Goal: Share content: Share content

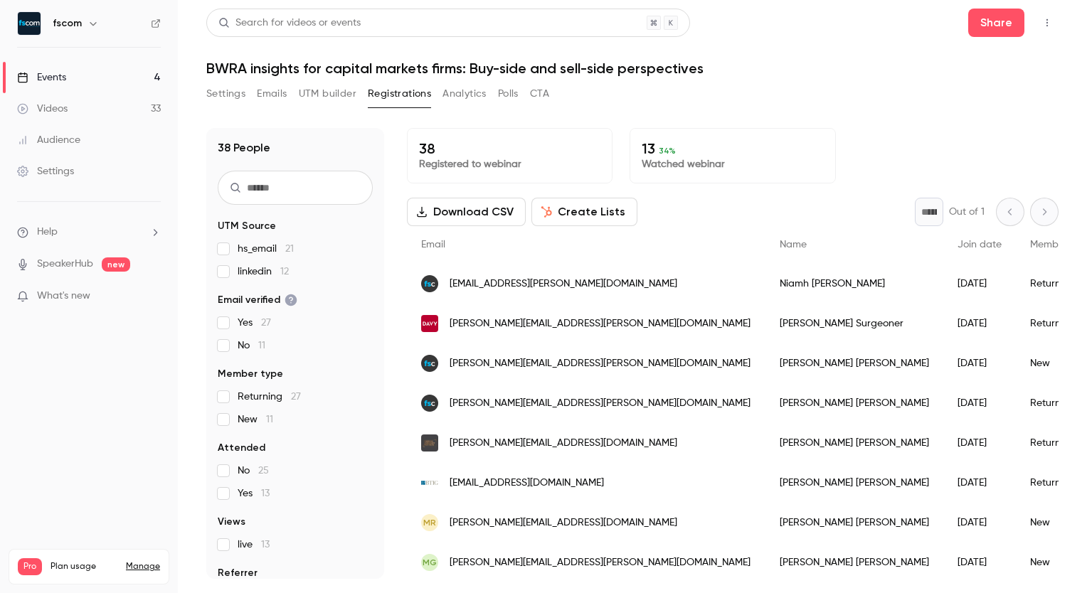
click at [53, 105] on div "Videos" at bounding box center [42, 109] width 51 height 14
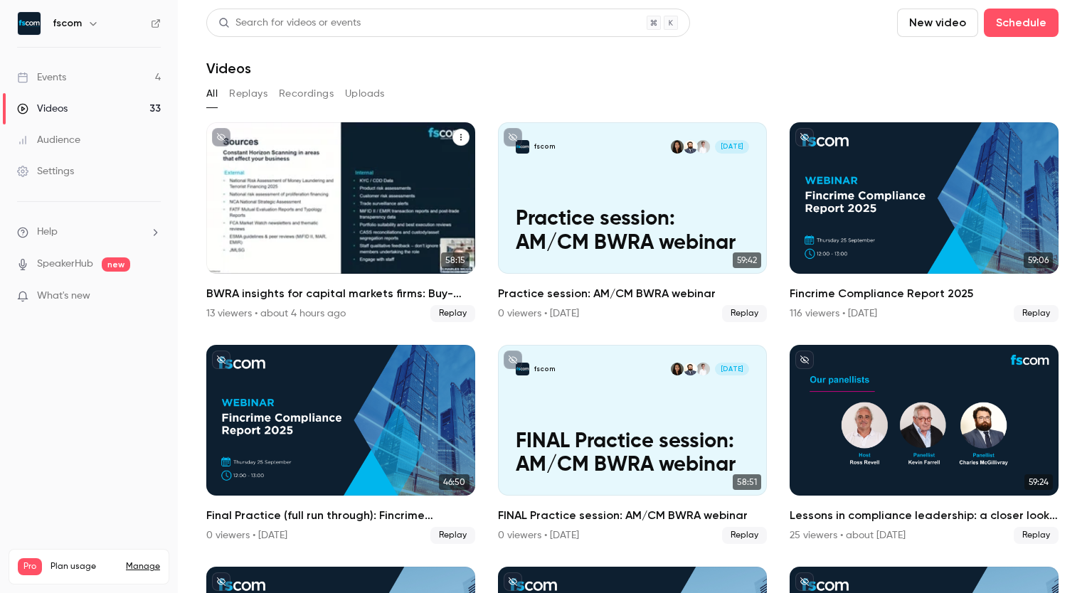
click at [268, 209] on div "BWRA insights for capital markets firms: Buy-side and sell-side perspectives" at bounding box center [340, 198] width 269 height 152
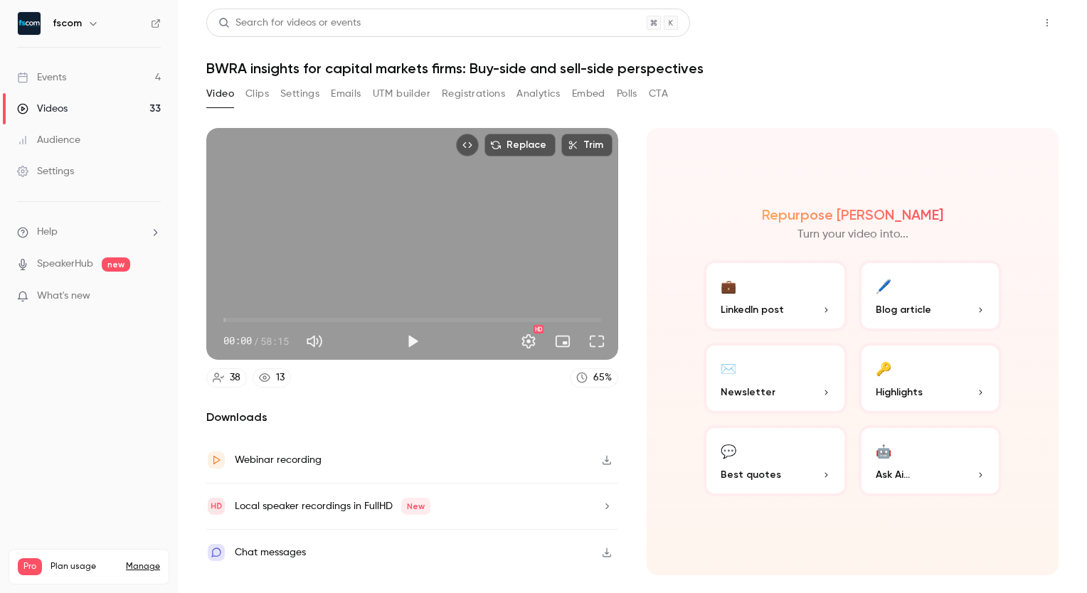
click at [1008, 14] on button "Share" at bounding box center [996, 23] width 56 height 28
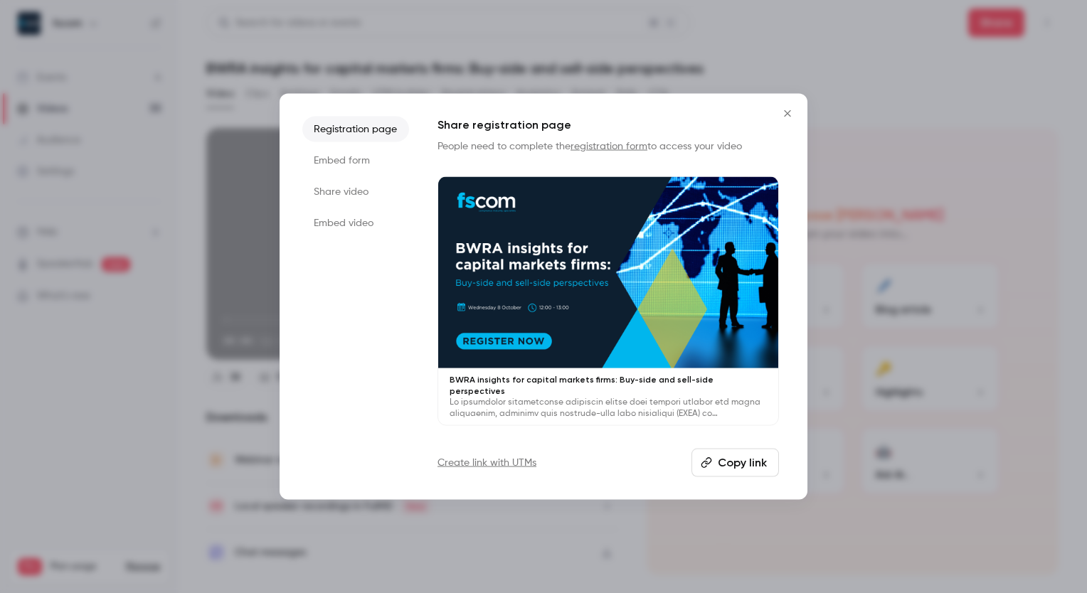
click at [356, 189] on li "Share video" at bounding box center [355, 192] width 107 height 26
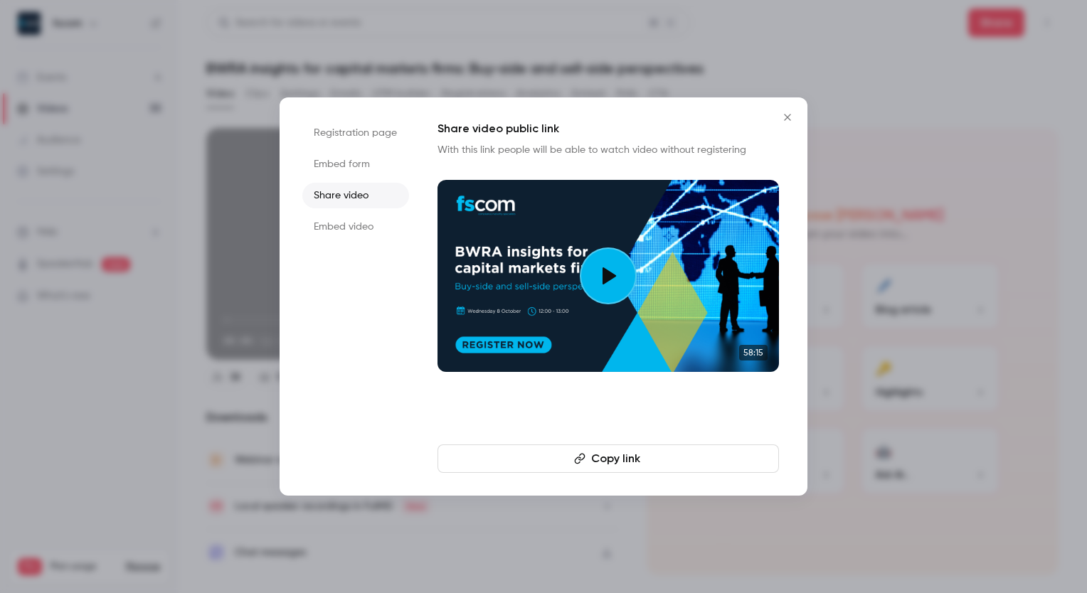
click at [616, 465] on button "Copy link" at bounding box center [609, 459] width 342 height 28
click at [785, 110] on button "Close" at bounding box center [787, 117] width 28 height 28
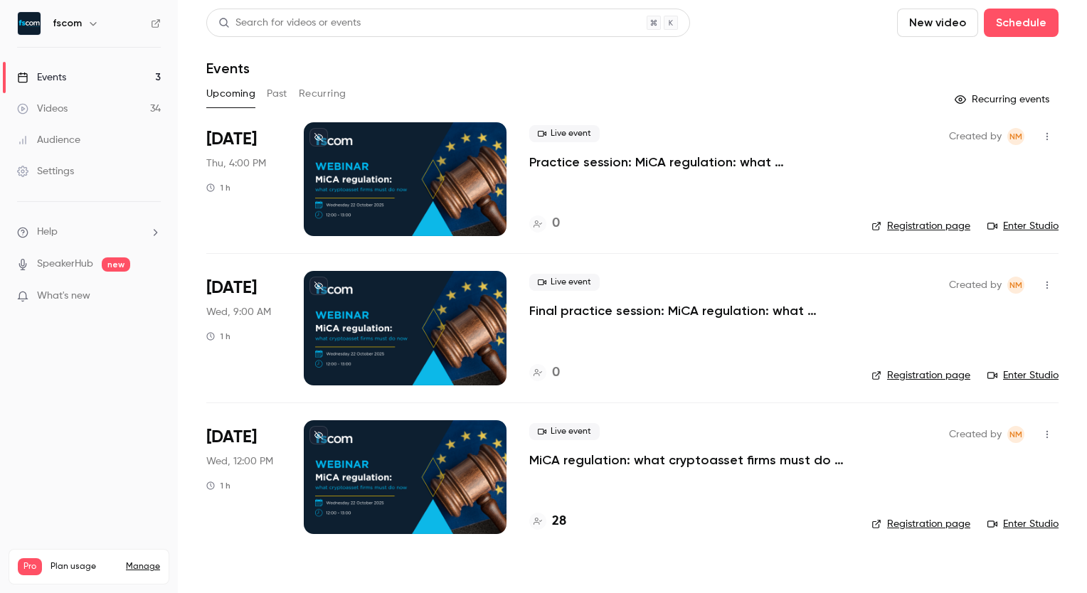
click at [276, 98] on button "Past" at bounding box center [277, 94] width 21 height 23
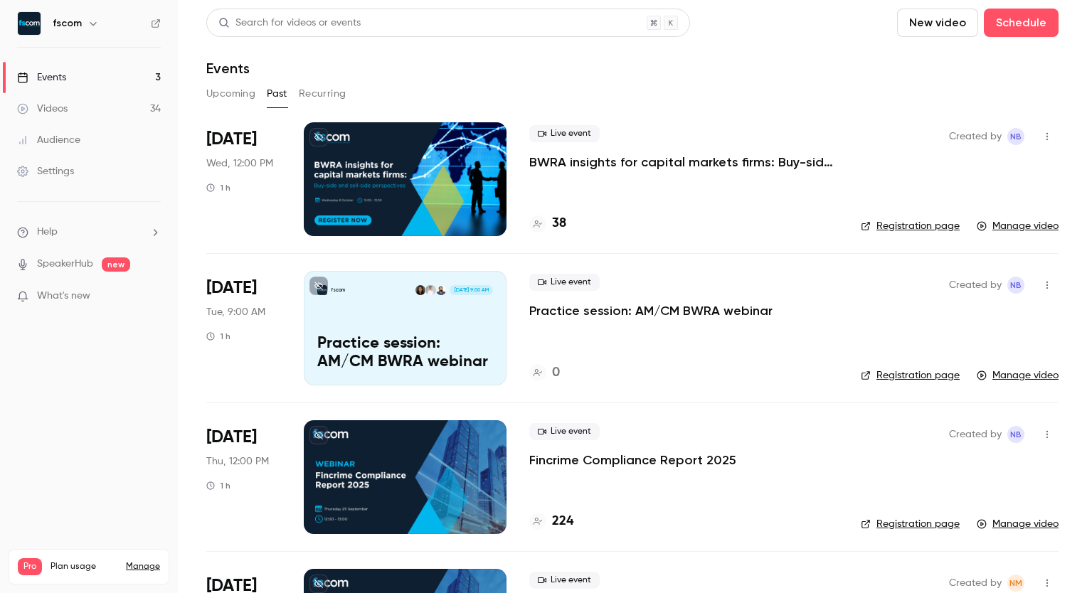
click at [566, 169] on p "BWRA insights for capital markets firms: Buy-side and sell-side perspectives" at bounding box center [683, 162] width 309 height 17
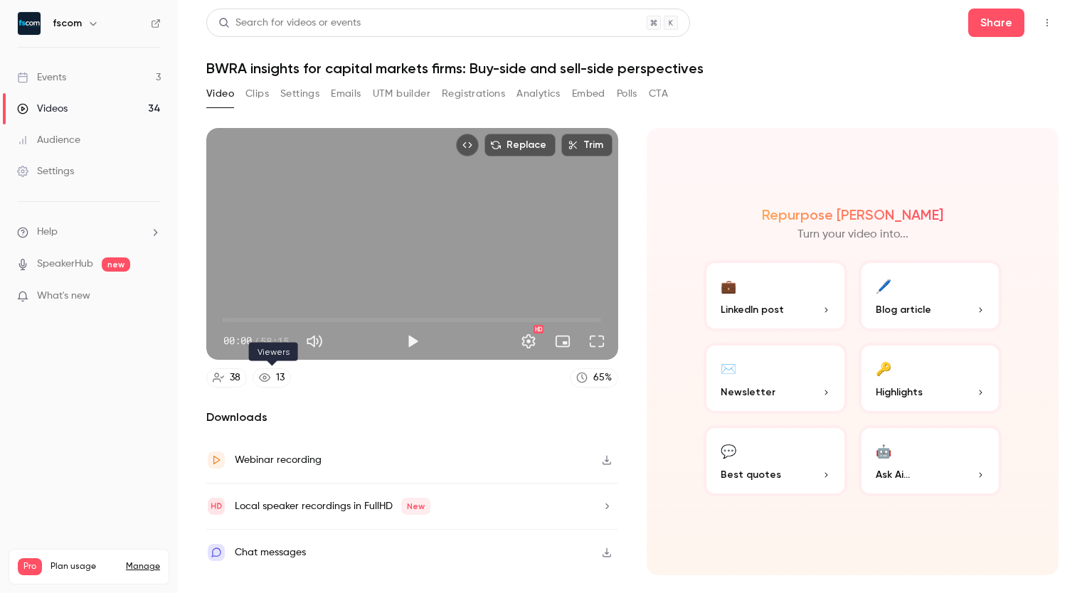
click at [276, 379] on div "13" at bounding box center [280, 378] width 9 height 15
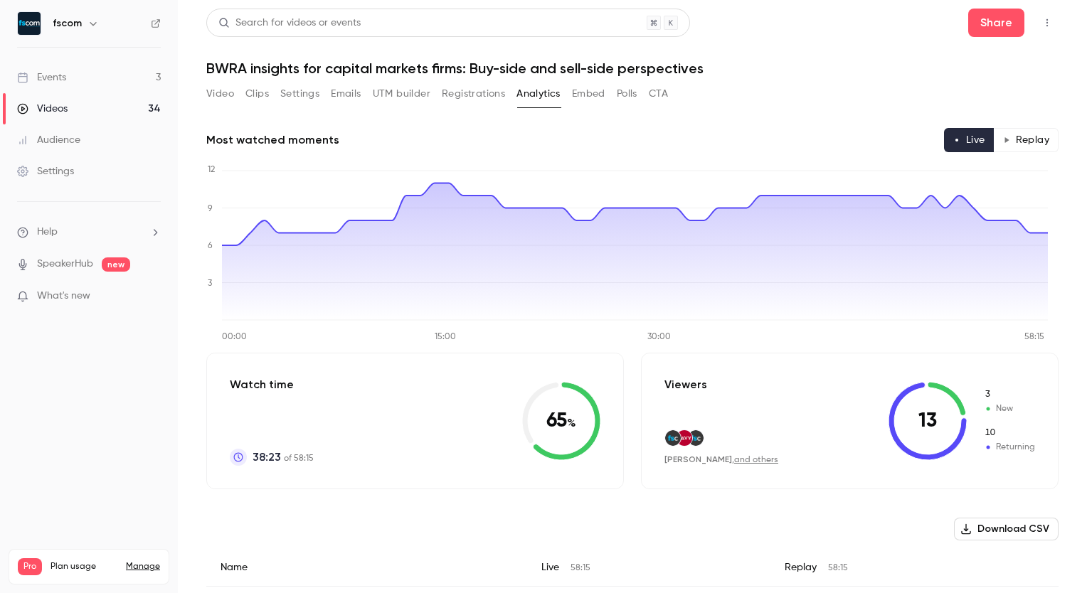
click at [475, 377] on div "Watch time 38:23 of 58:15 65 %" at bounding box center [415, 421] width 418 height 137
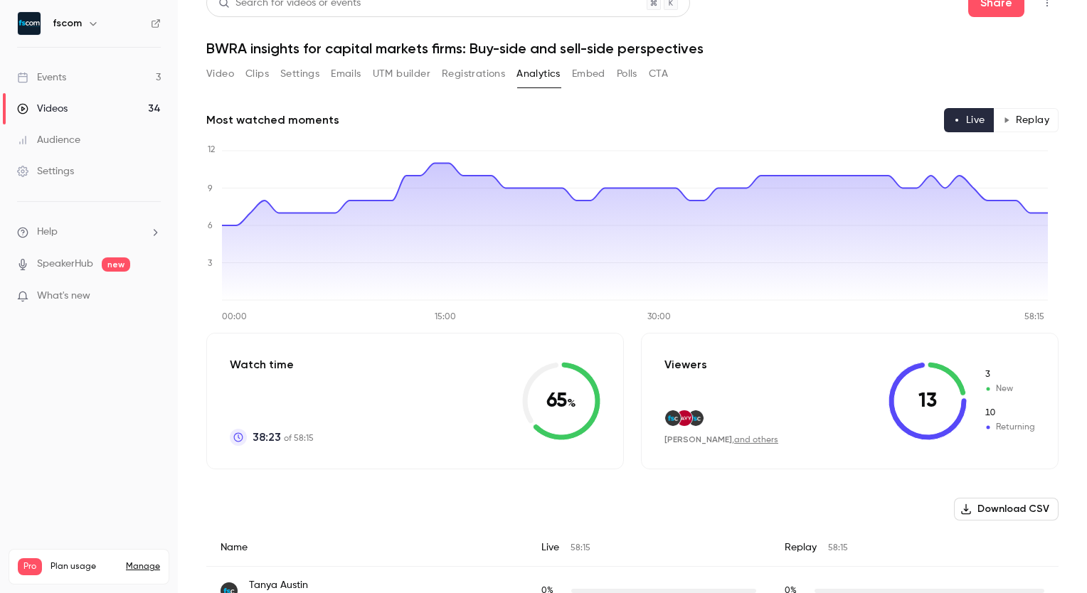
scroll to position [31, 0]
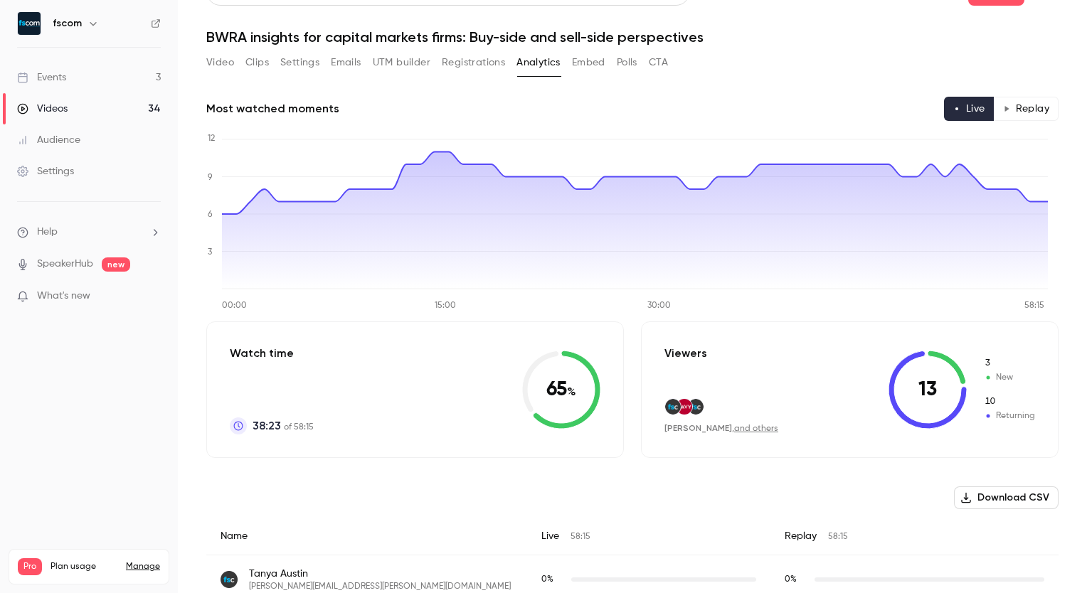
click at [999, 379] on span "New" at bounding box center [1009, 377] width 51 height 13
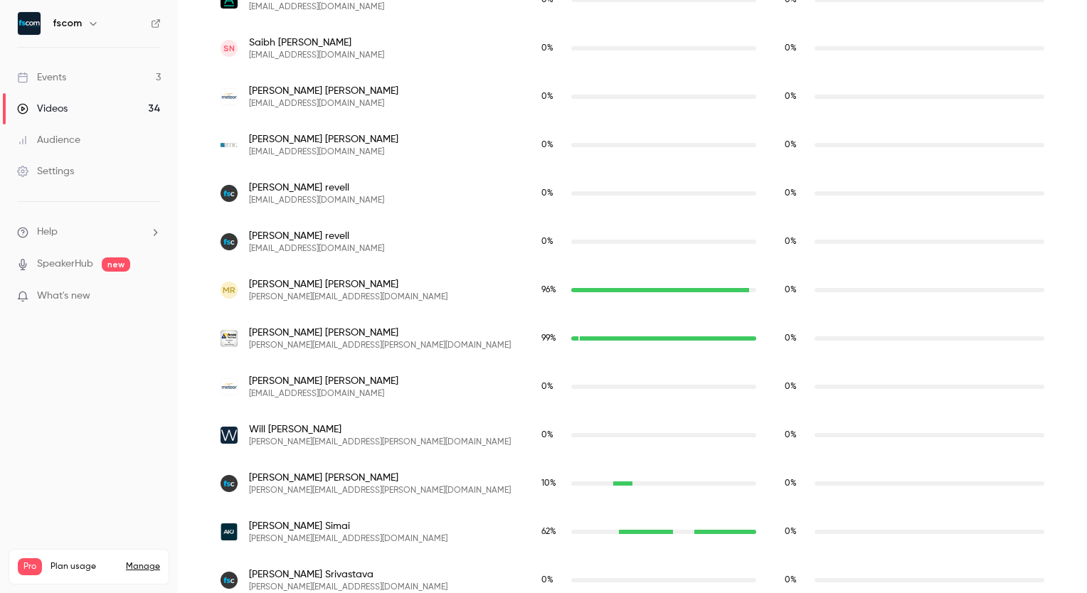
scroll to position [1843, 0]
